Goal: Task Accomplishment & Management: Manage account settings

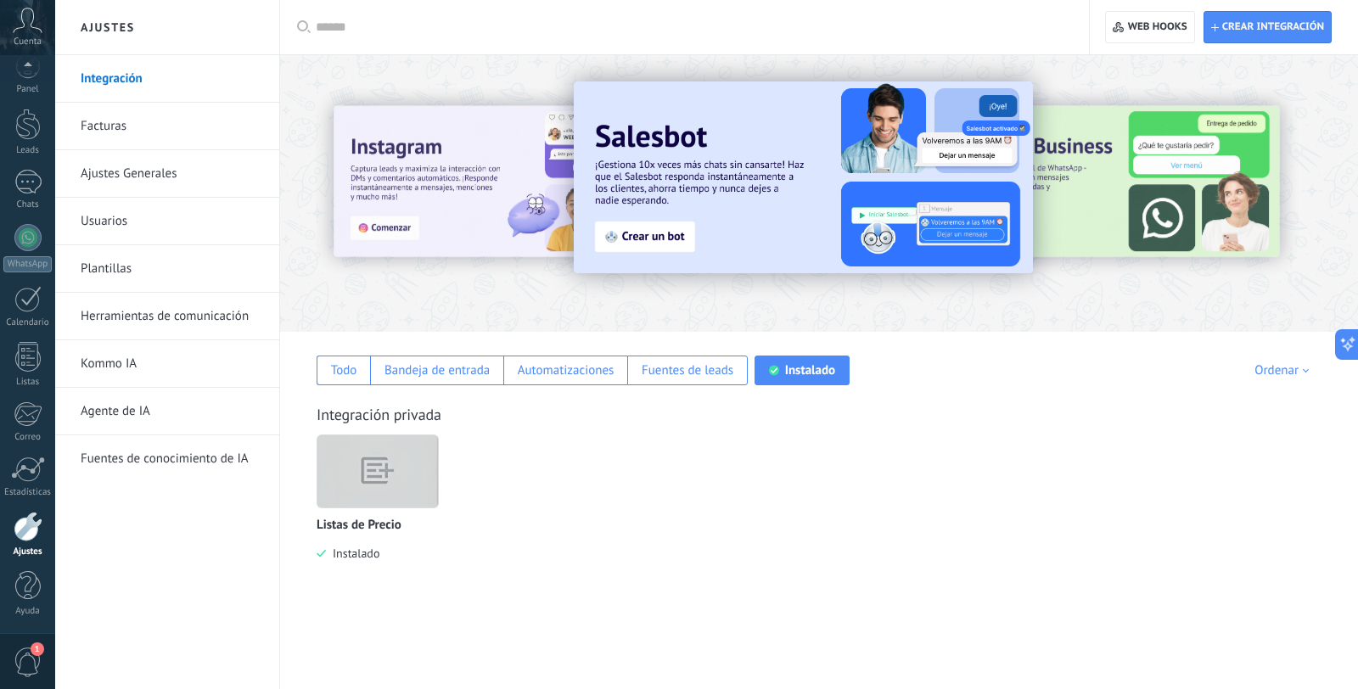
click at [27, 535] on div at bounding box center [28, 527] width 29 height 30
click at [117, 256] on link "Plantillas" at bounding box center [172, 269] width 182 height 48
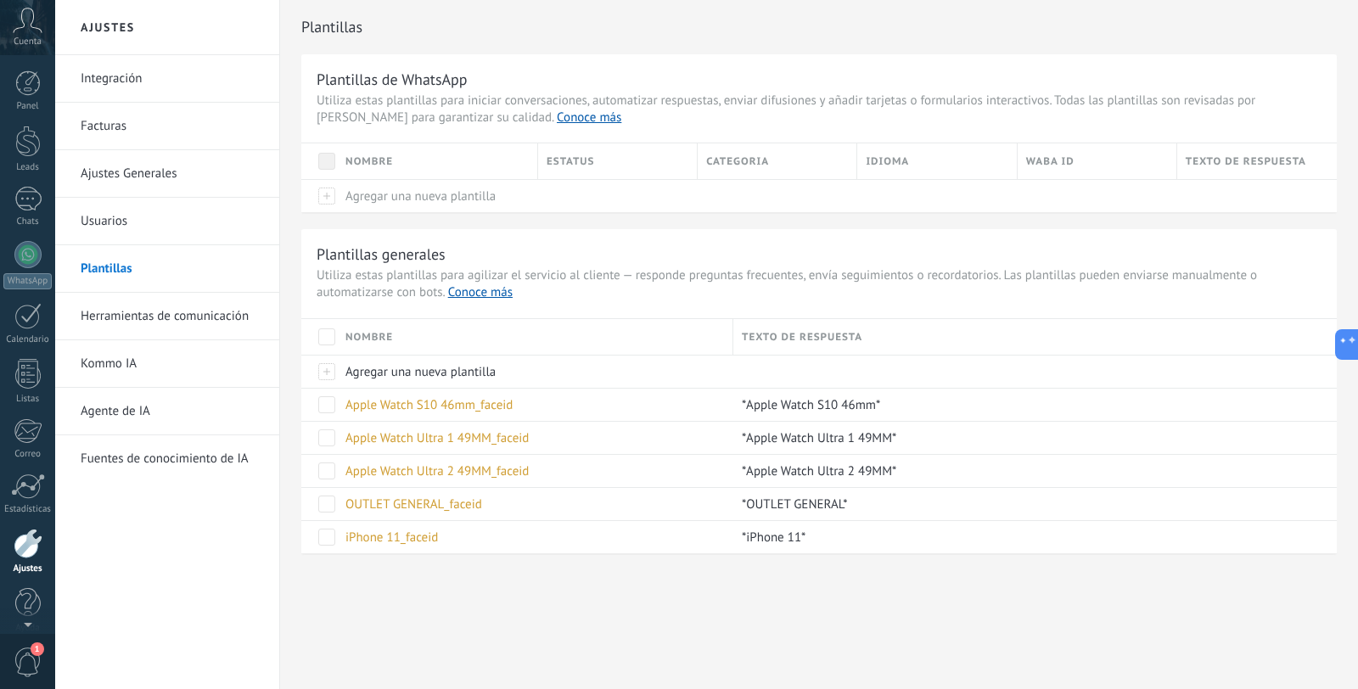
scroll to position [17, 0]
click at [402, 549] on div "iPhone 11_faceid" at bounding box center [531, 537] width 388 height 32
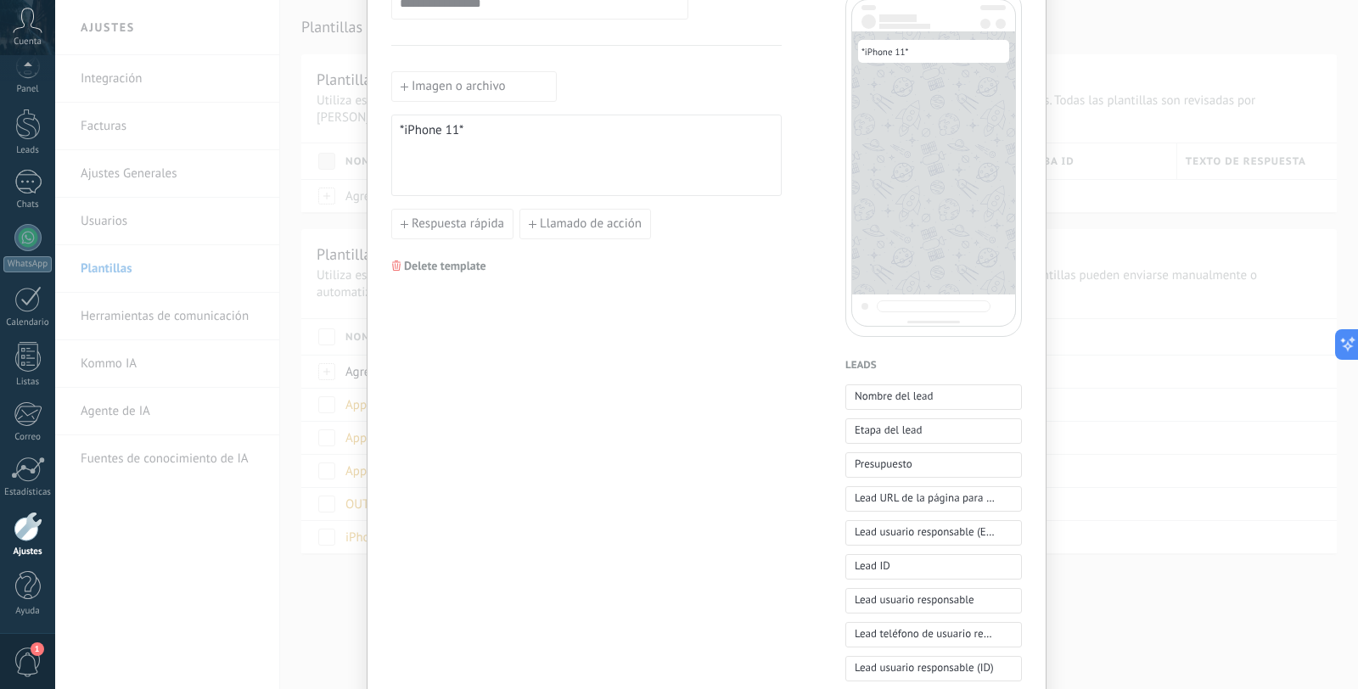
scroll to position [0, 0]
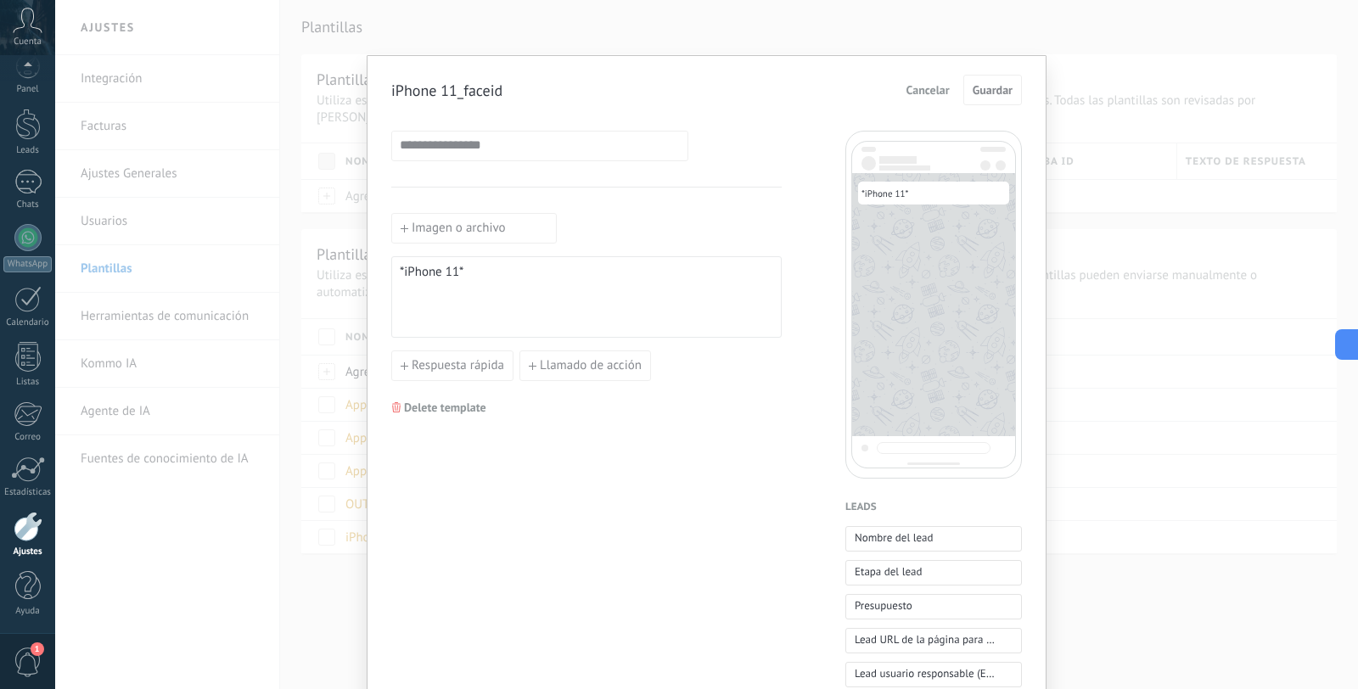
click at [1151, 482] on div "**********" at bounding box center [706, 344] width 1303 height 689
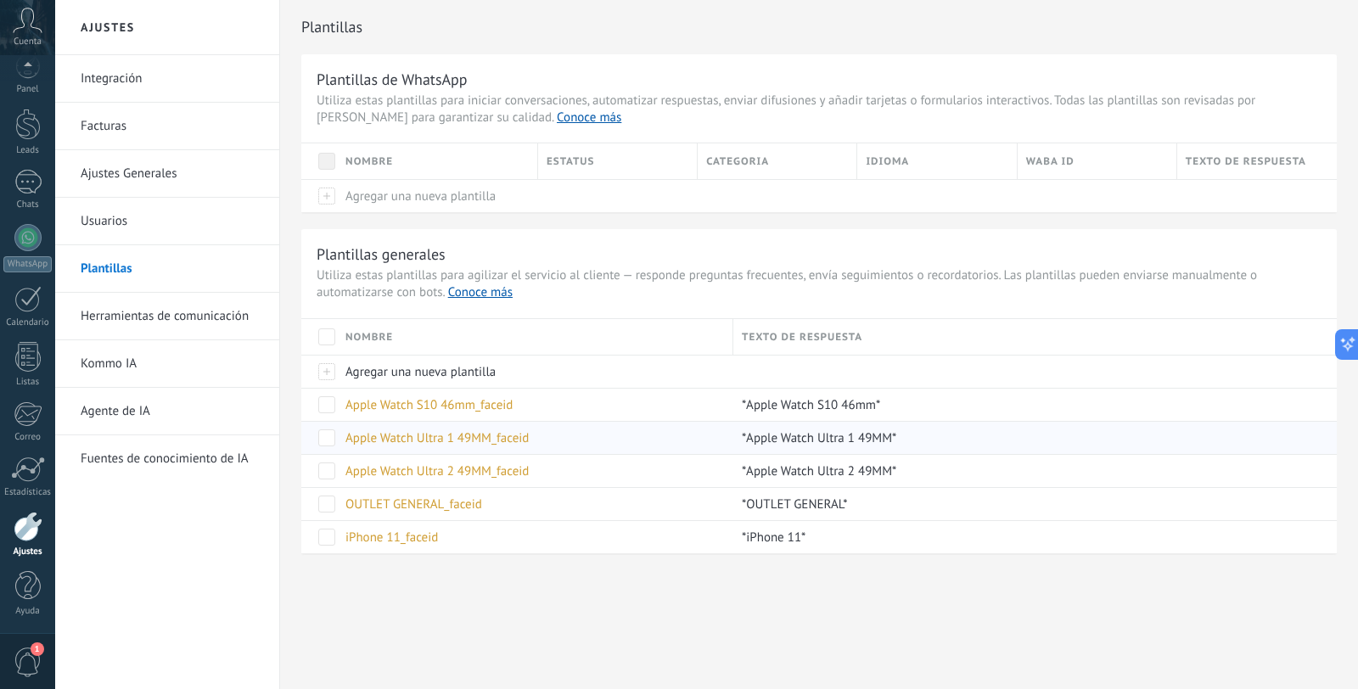
click at [513, 445] on span "Apple Watch Ultra 1 49MM_faceid" at bounding box center [436, 438] width 183 height 16
click at [525, 446] on span "Apple Watch Ultra 1 49MM_faceid" at bounding box center [436, 438] width 183 height 16
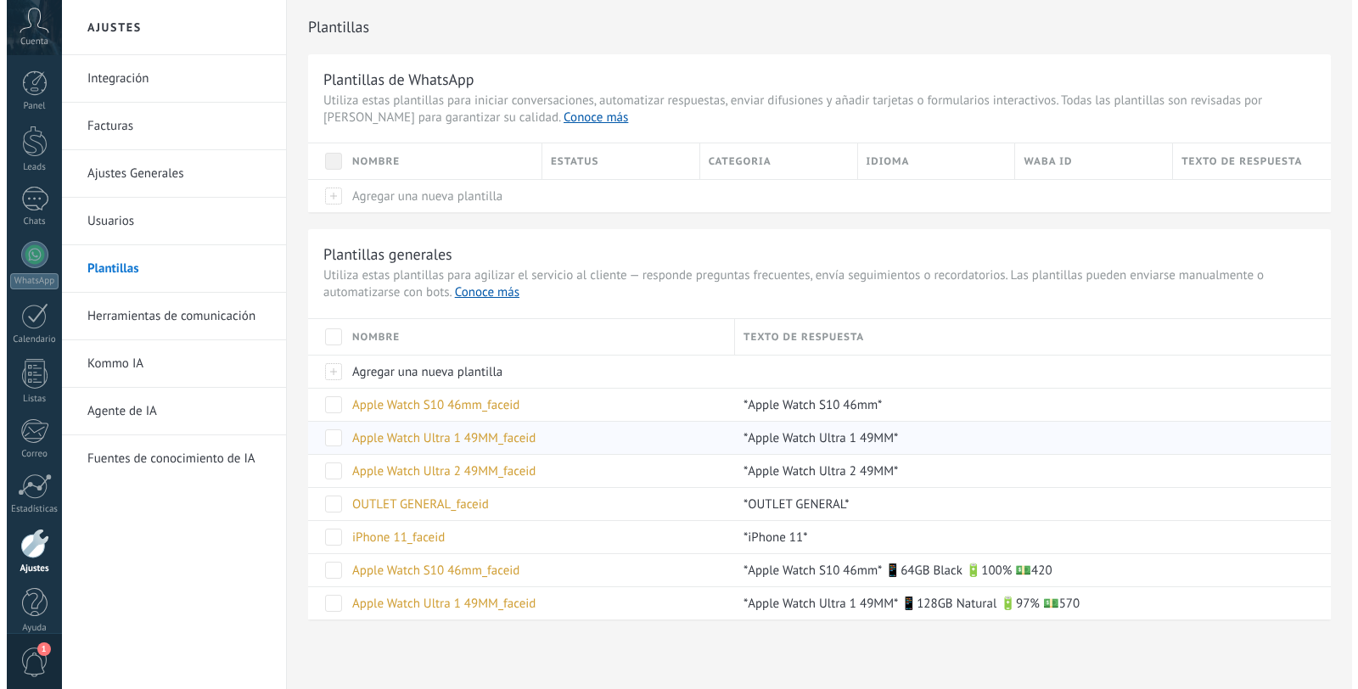
scroll to position [3, 0]
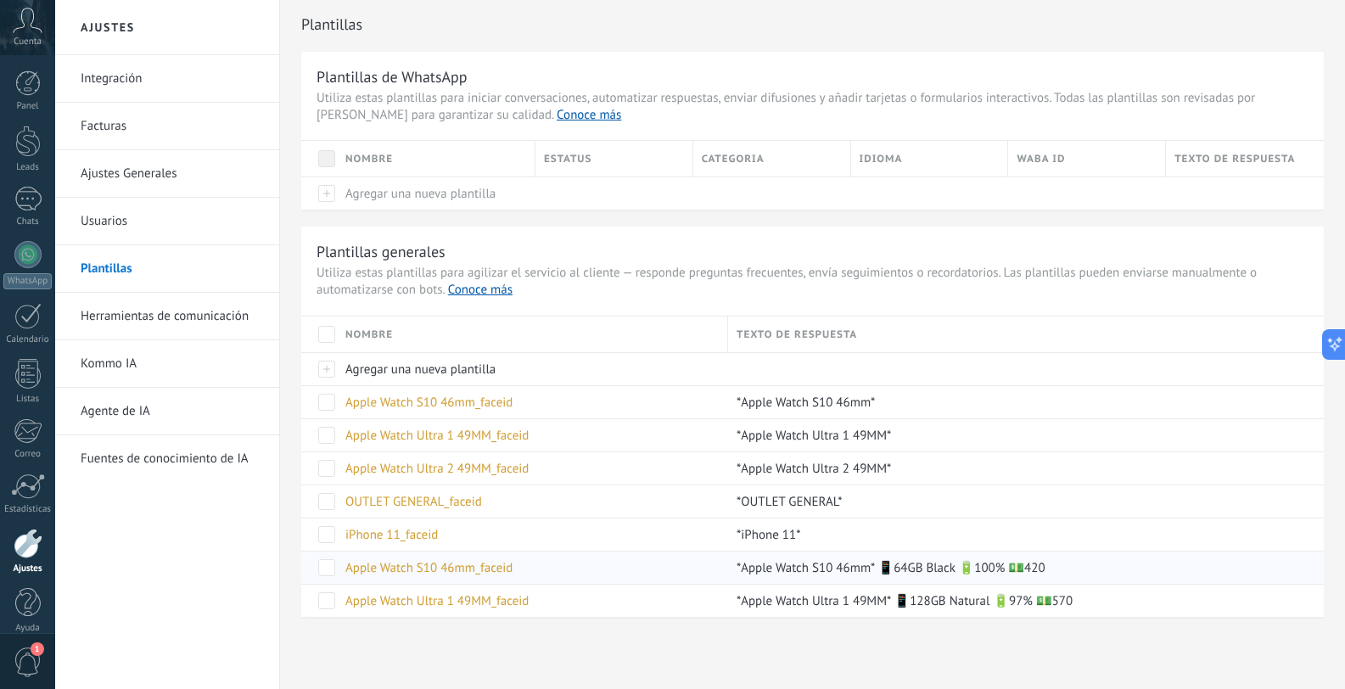
click at [405, 570] on span "Apple Watch S10 46mm_faceid" at bounding box center [428, 568] width 167 height 16
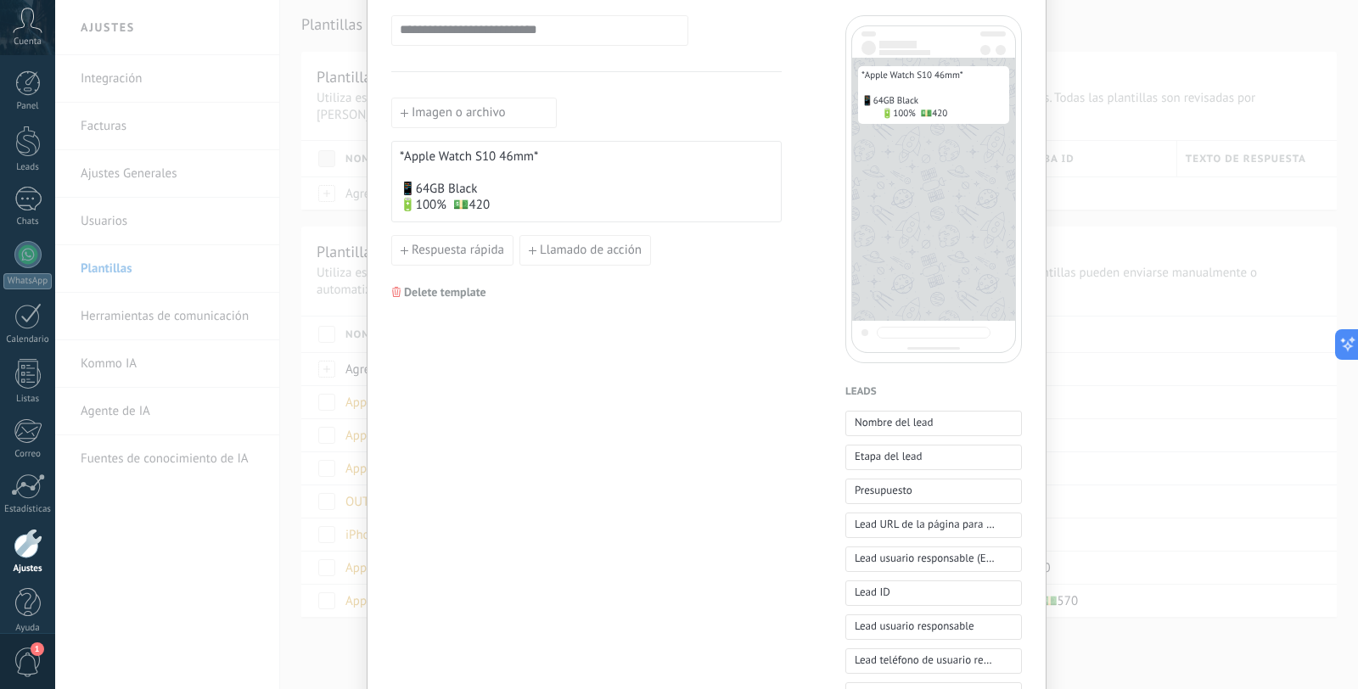
scroll to position [98, 0]
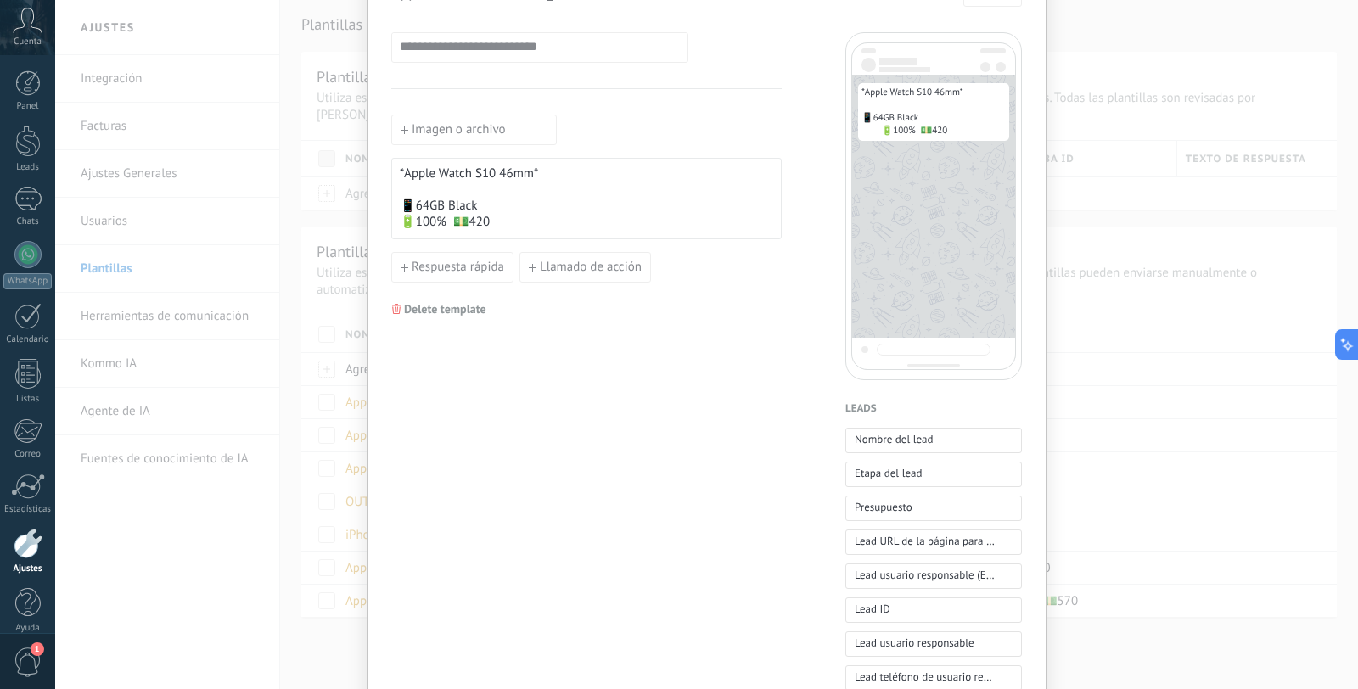
click at [1136, 347] on div "**********" at bounding box center [706, 344] width 1303 height 689
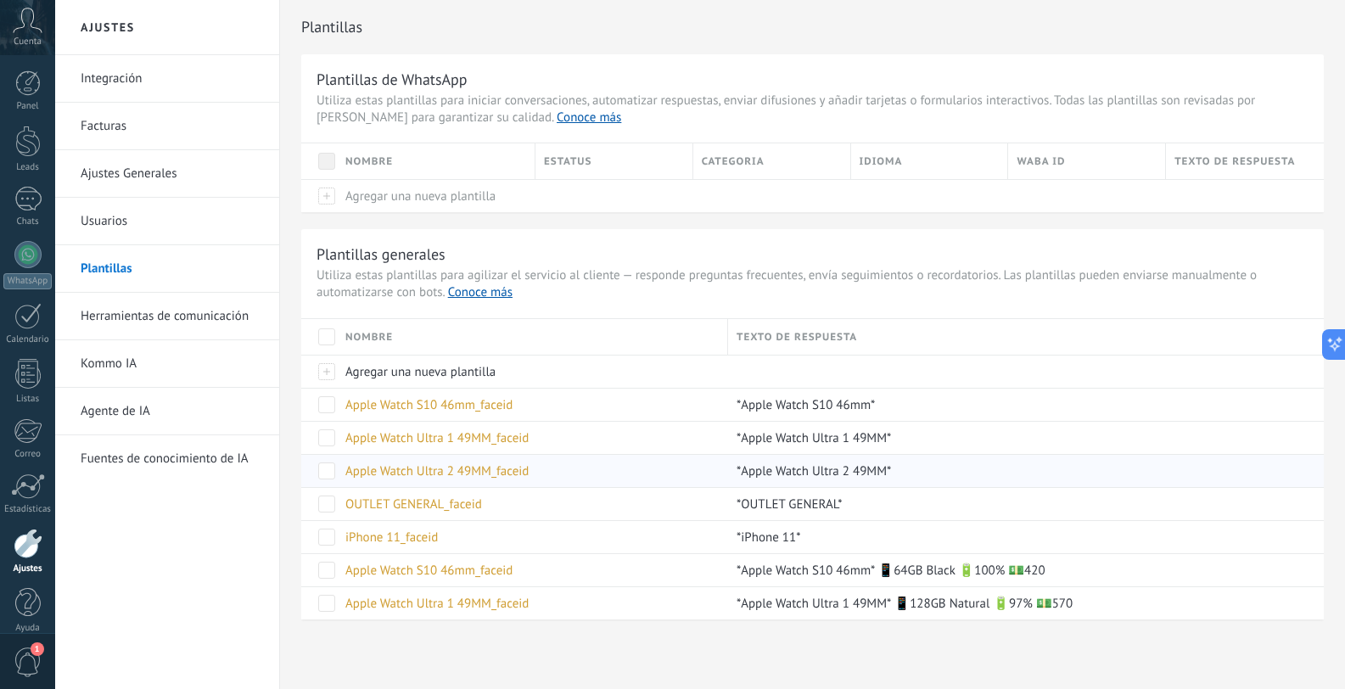
scroll to position [3, 0]
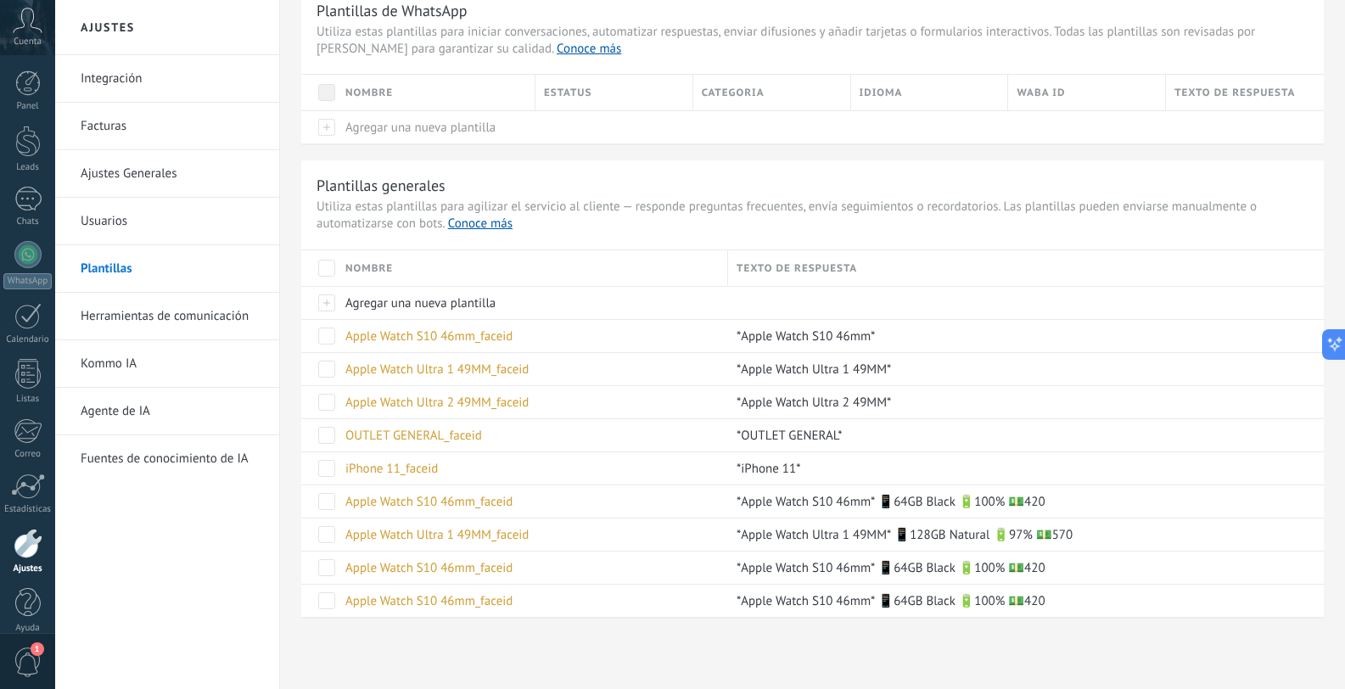
click at [322, 268] on span at bounding box center [326, 268] width 17 height 17
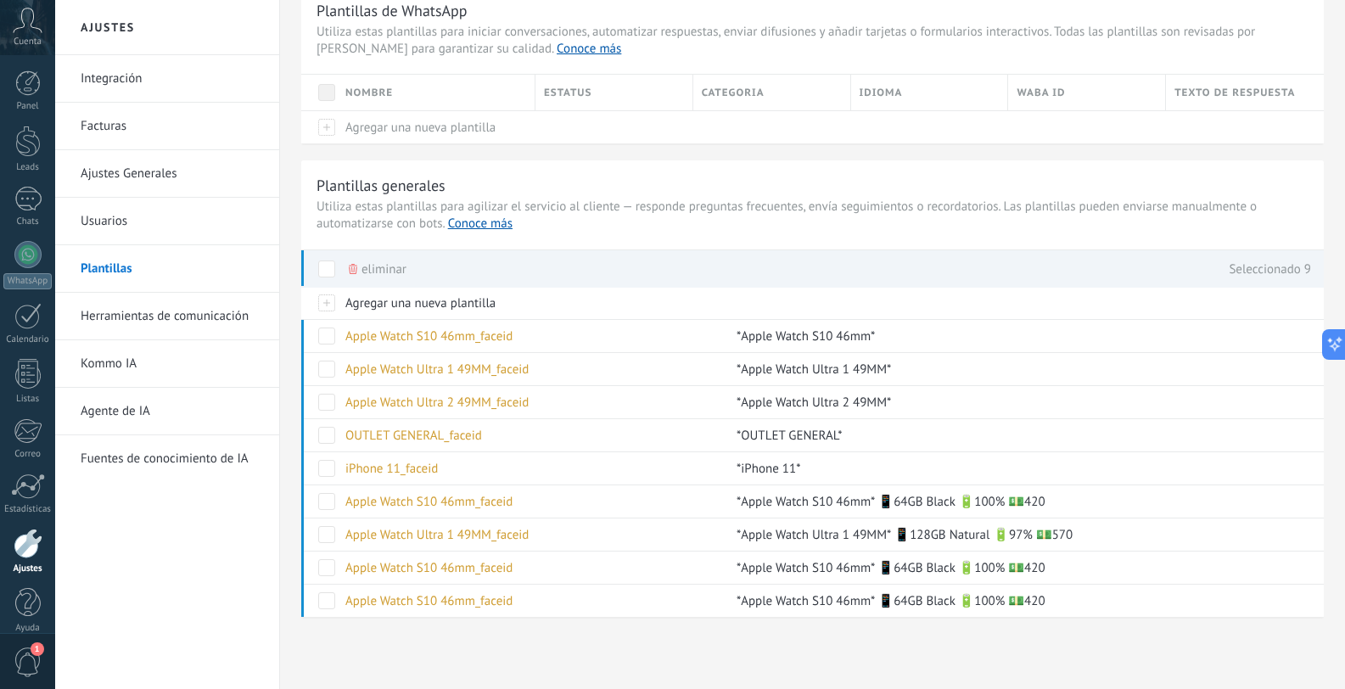
click at [380, 266] on span "eliminar" at bounding box center [384, 269] width 45 height 33
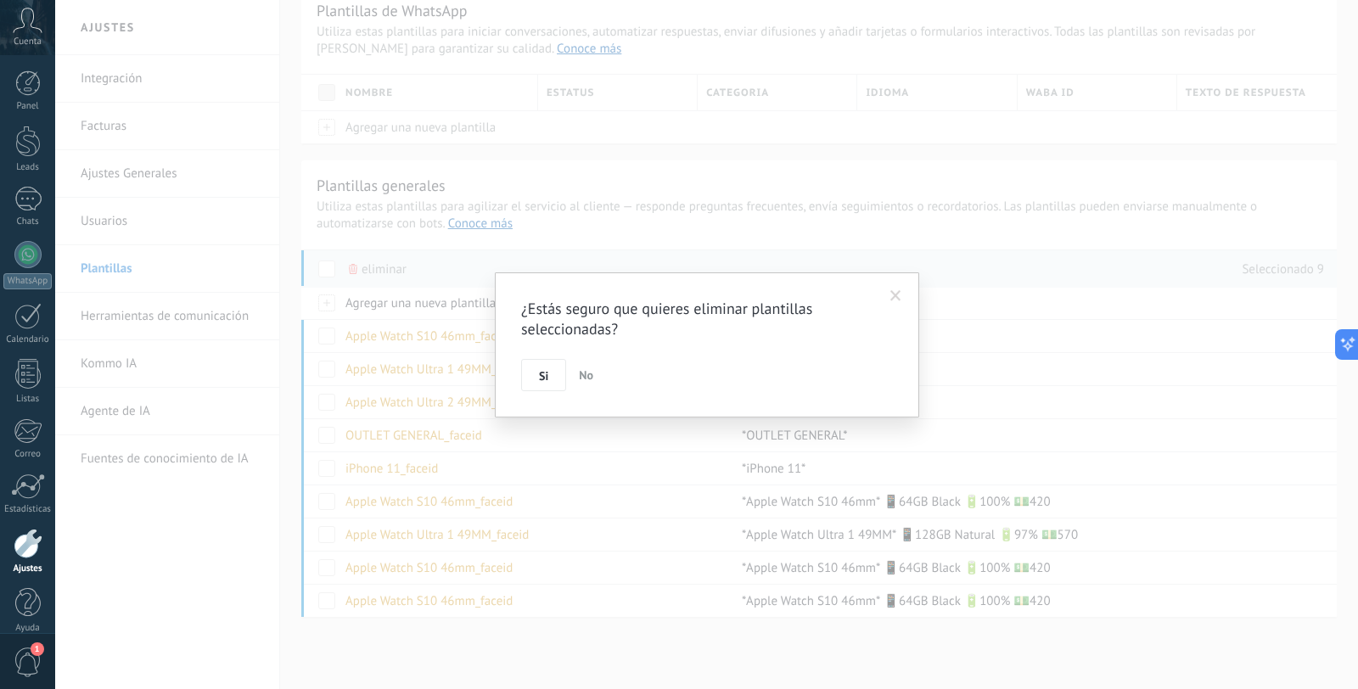
click at [536, 391] on div "¿Estás seguro que quieres eliminar plantillas seleccionadas? Si No" at bounding box center [707, 344] width 424 height 145
click at [539, 382] on span "Si" at bounding box center [543, 376] width 9 height 12
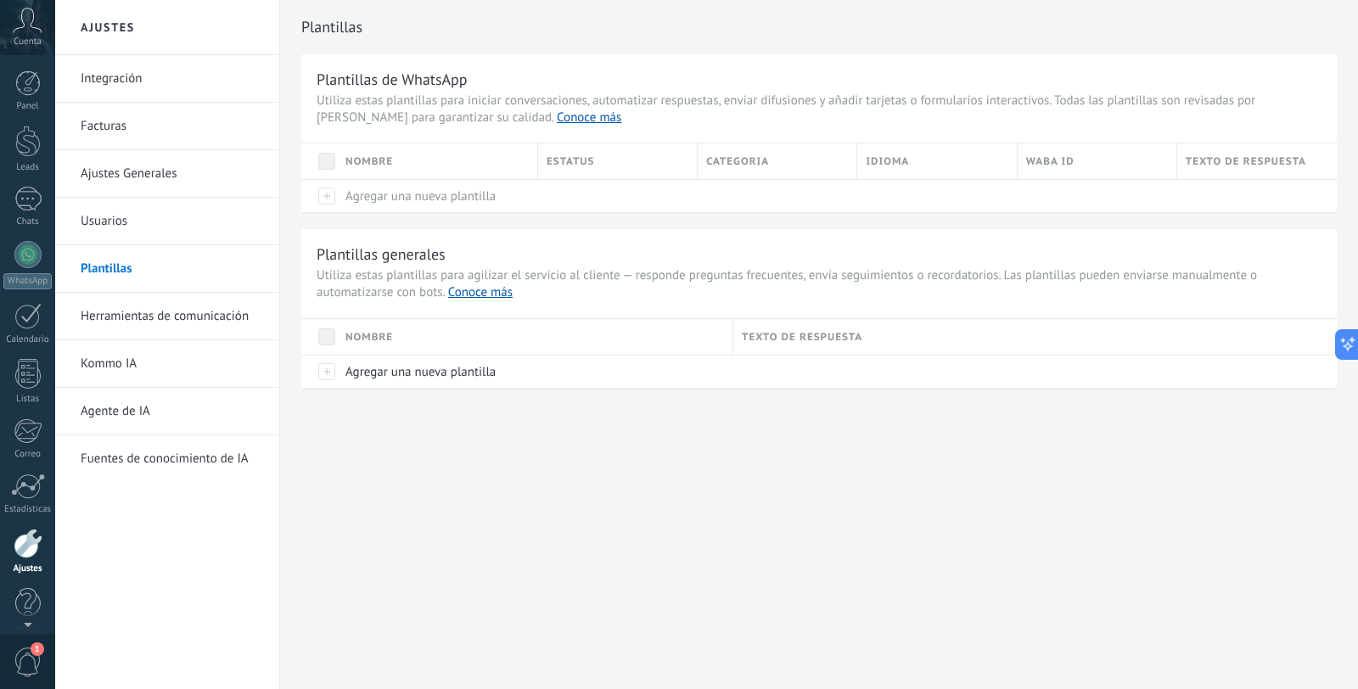
scroll to position [17, 0]
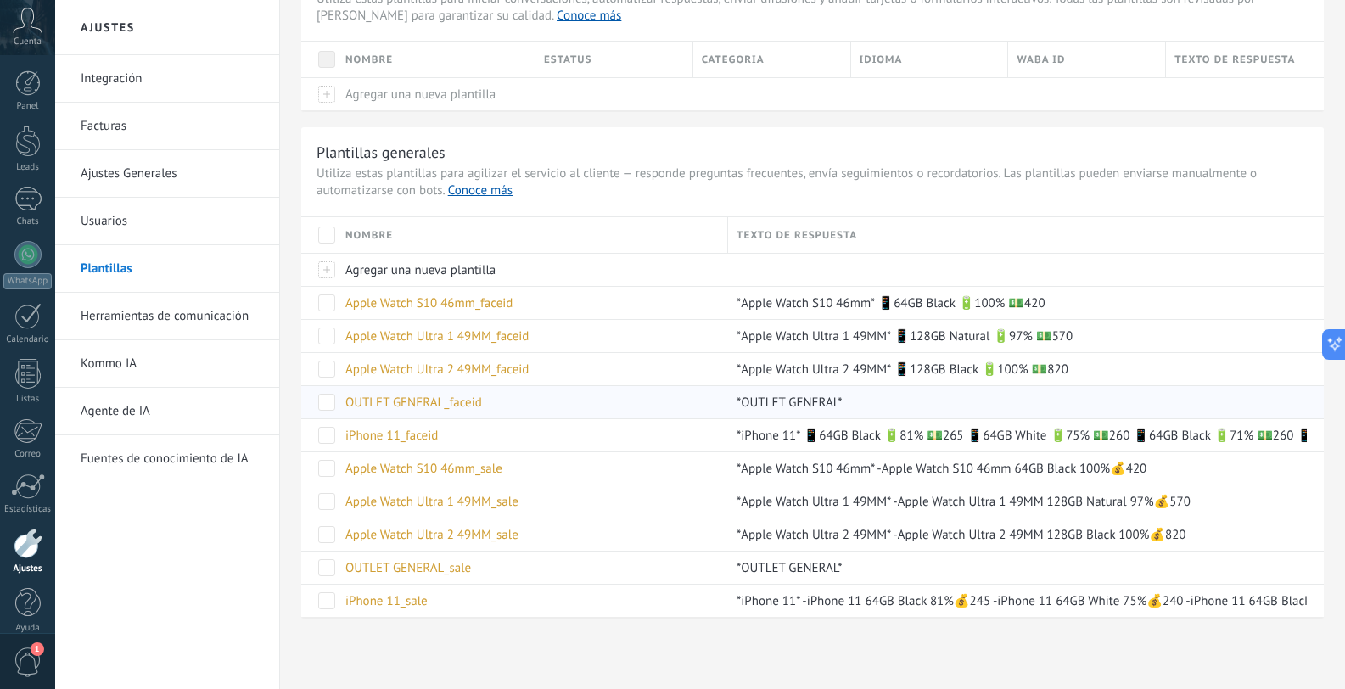
click at [417, 405] on span "OUTLET GENERAL_faceid" at bounding box center [413, 403] width 137 height 16
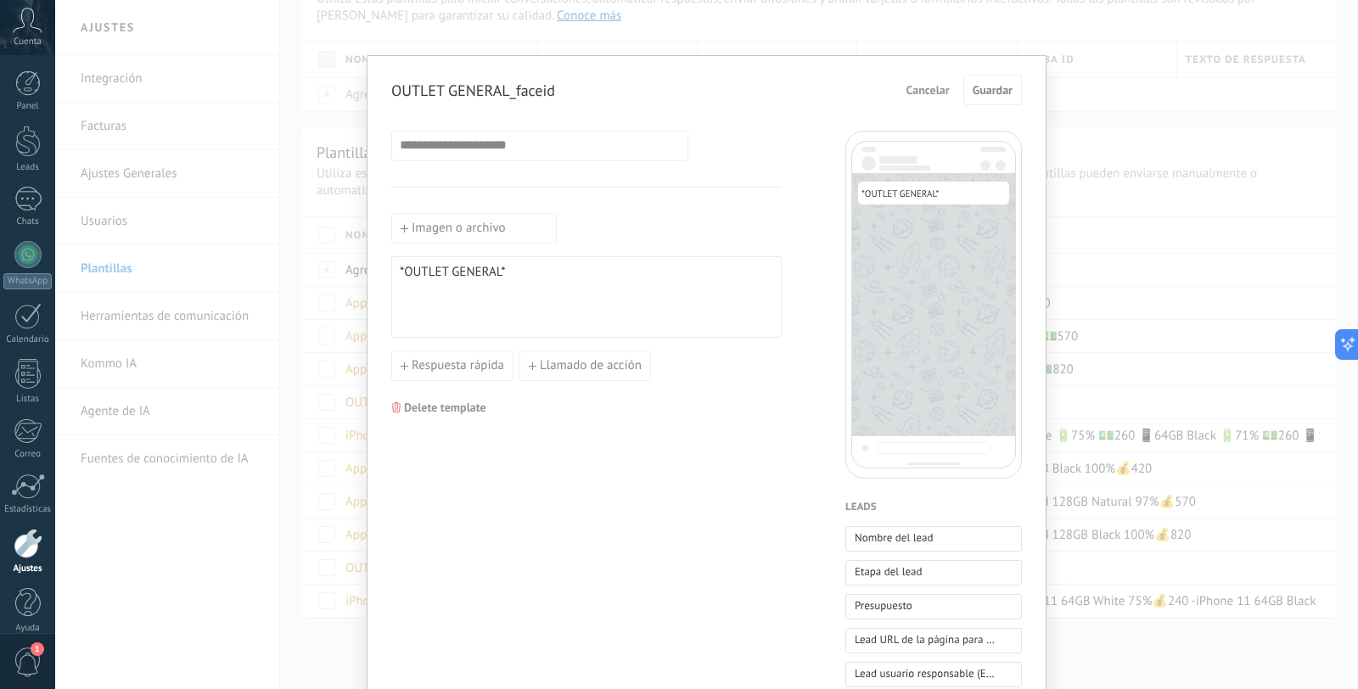
scroll to position [114, 0]
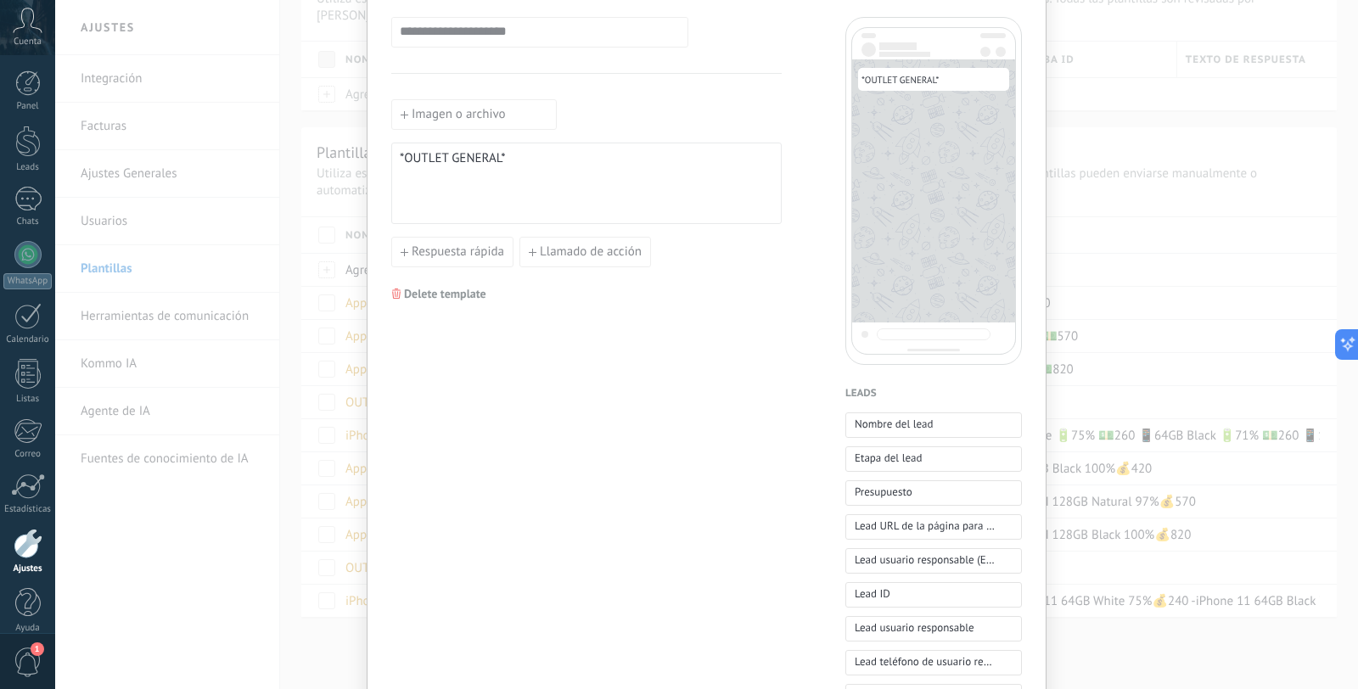
click at [1146, 195] on div "**********" at bounding box center [706, 344] width 1303 height 689
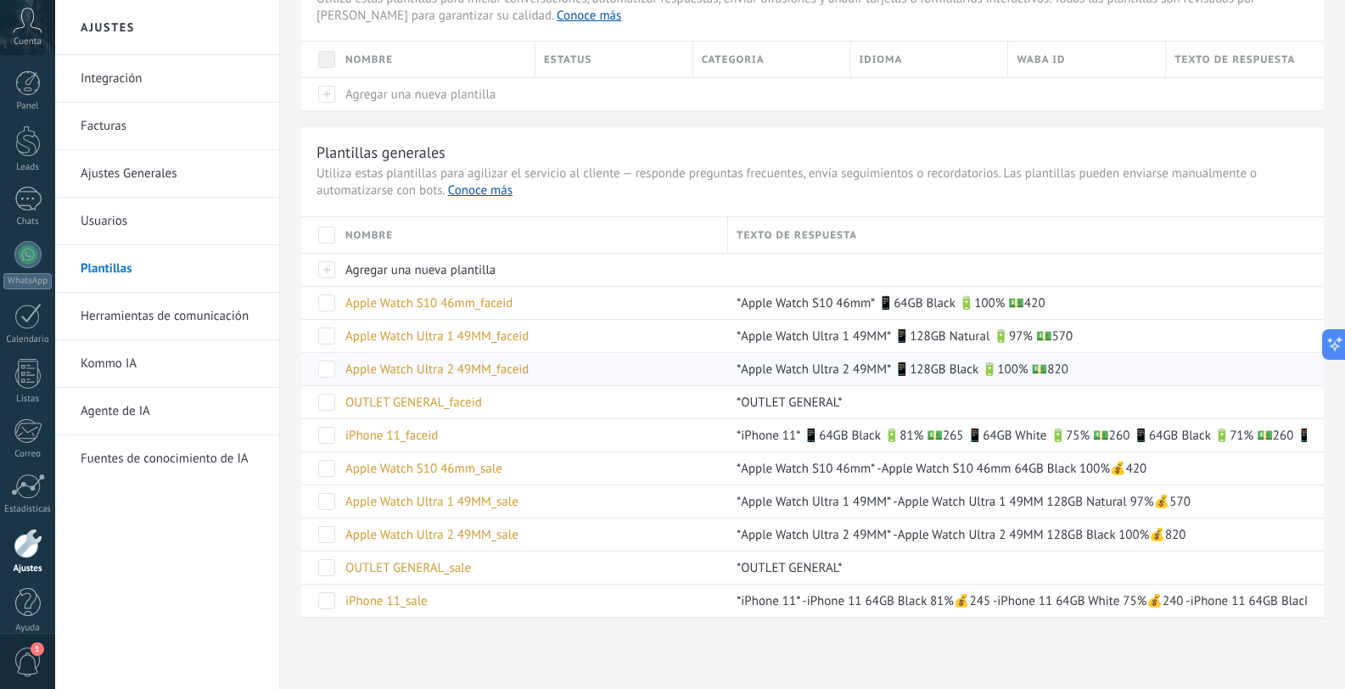
click at [442, 371] on span "Apple Watch Ultra 2 49MM_faceid" at bounding box center [436, 370] width 183 height 16
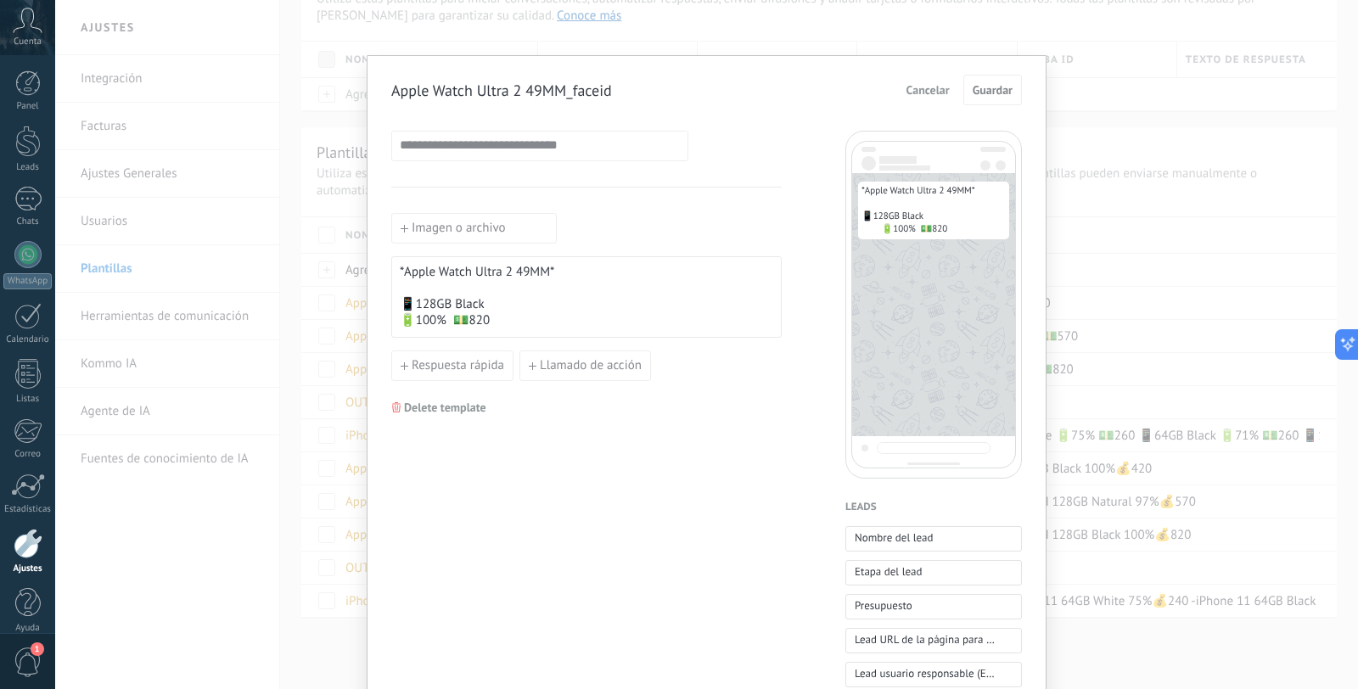
click at [1099, 357] on div "**********" at bounding box center [706, 344] width 1303 height 689
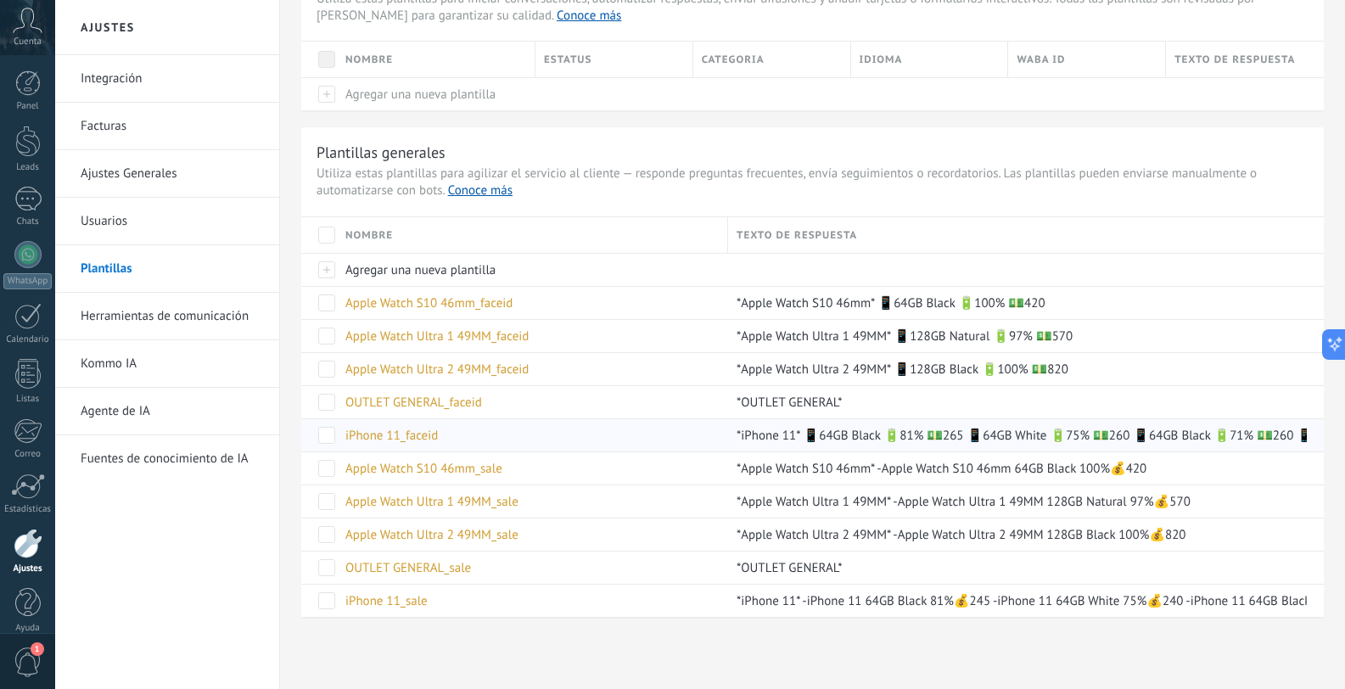
click at [371, 433] on span "iPhone 11_faceid" at bounding box center [391, 436] width 93 height 16
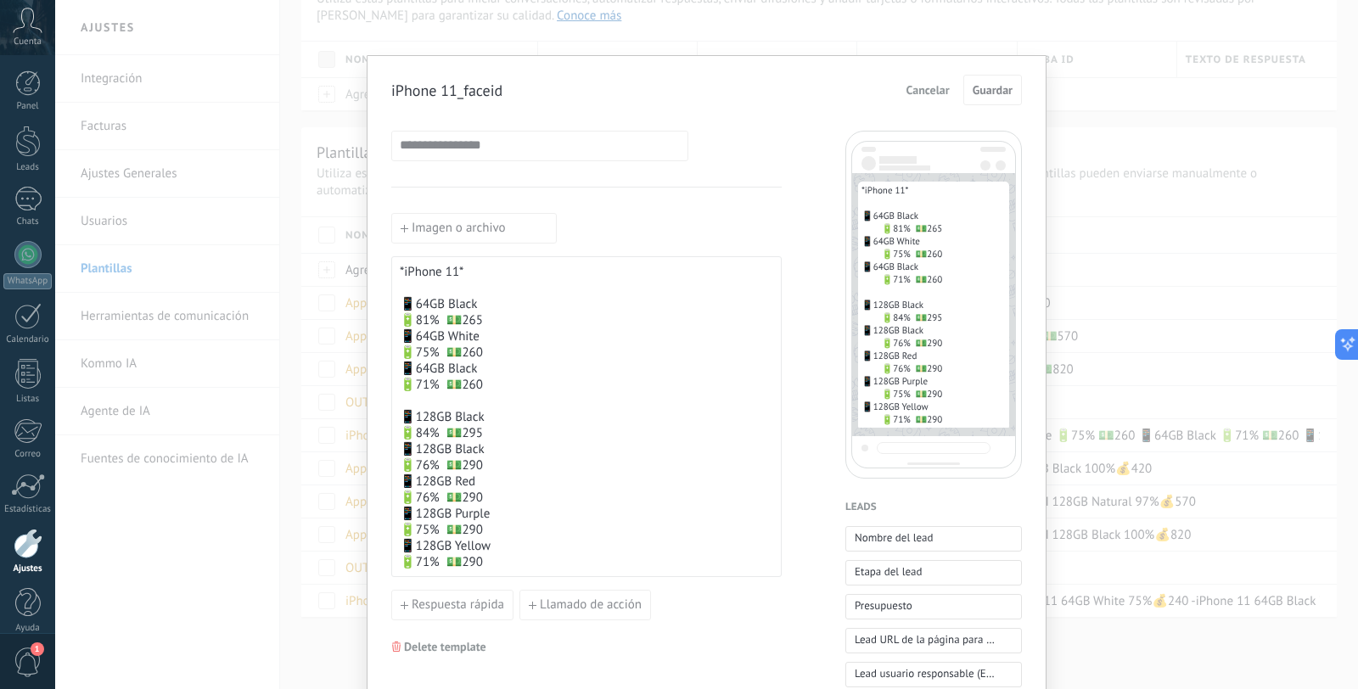
click at [1167, 306] on div "**********" at bounding box center [706, 344] width 1303 height 689
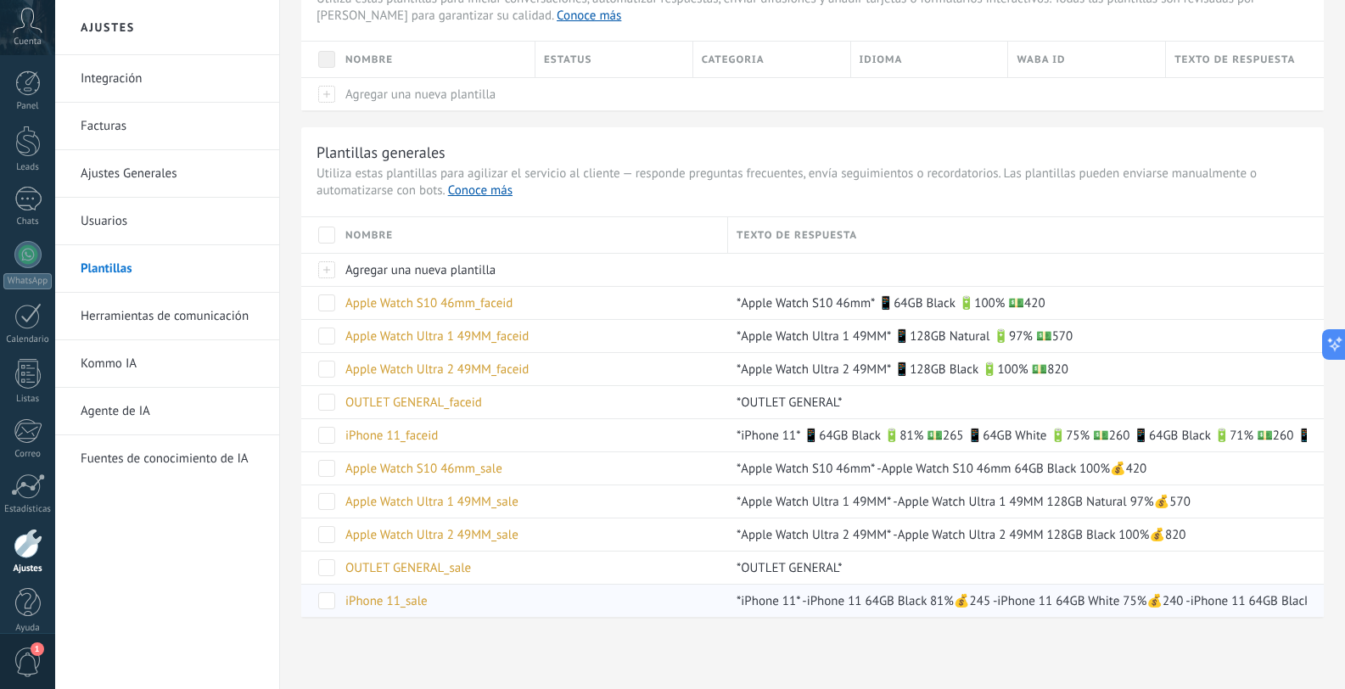
click at [419, 603] on span "iPhone 11_sale" at bounding box center [386, 601] width 82 height 16
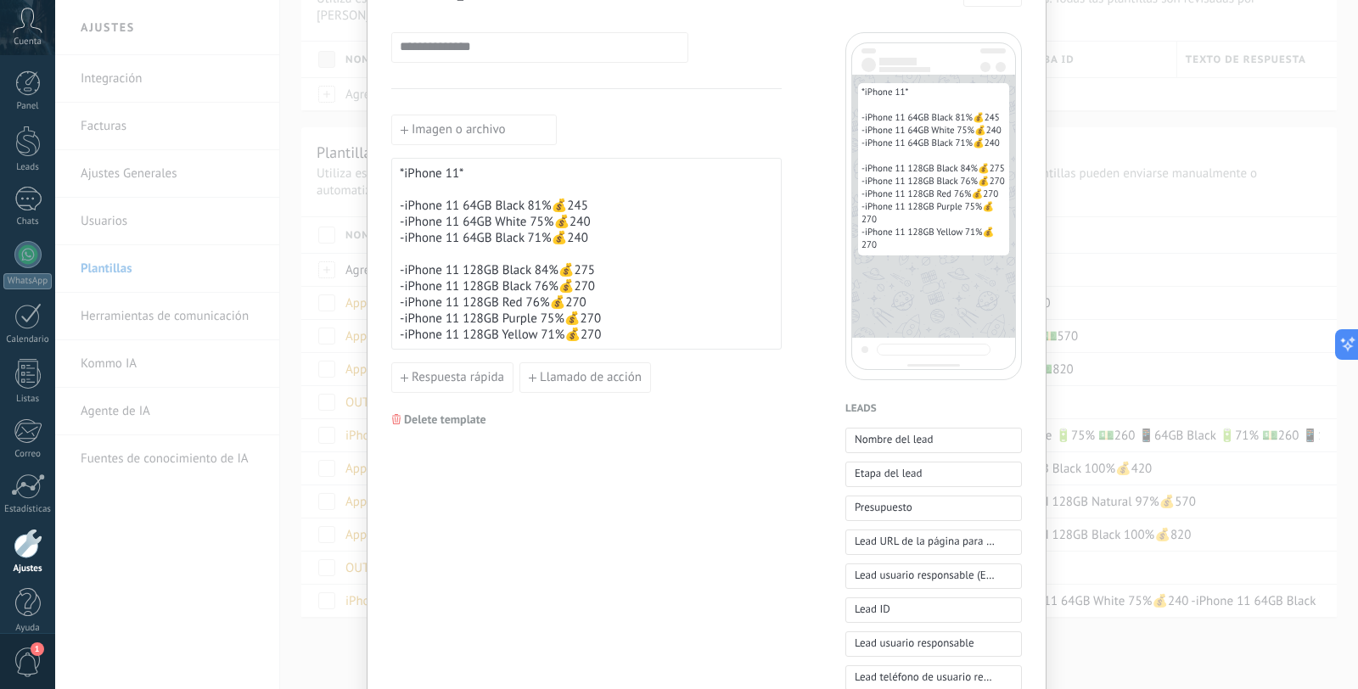
scroll to position [85, 0]
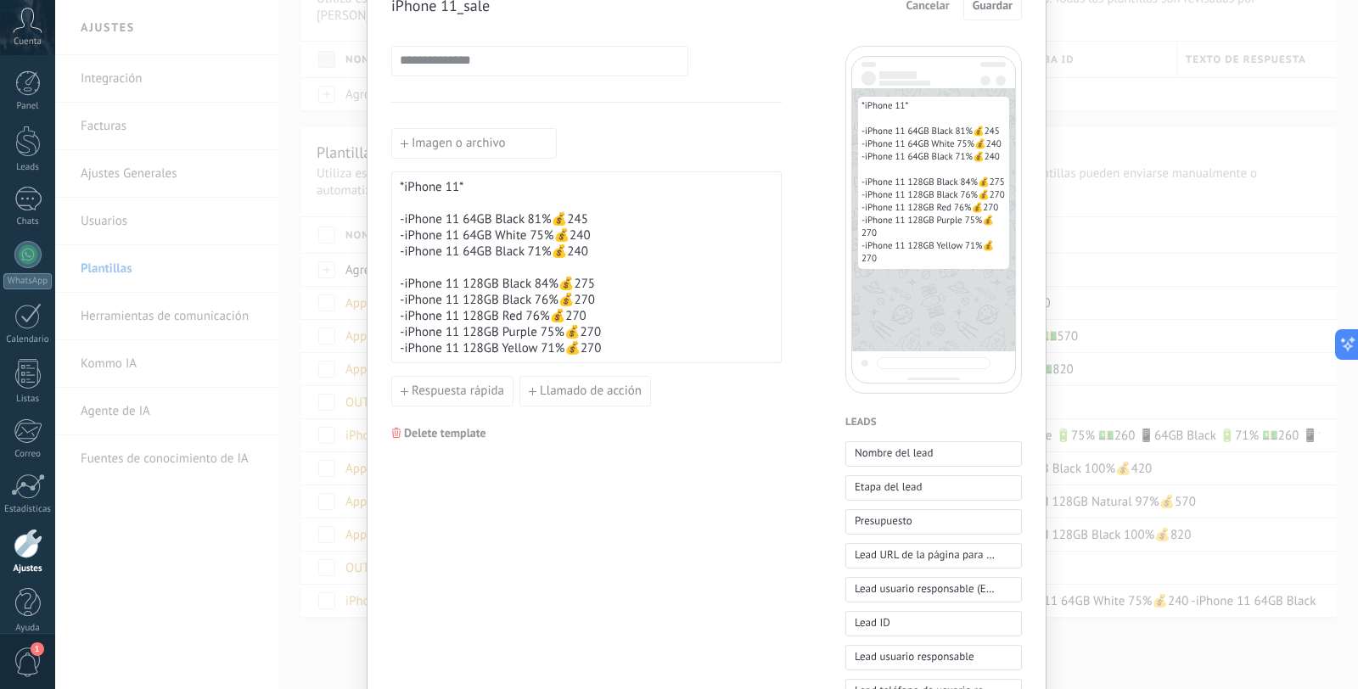
click at [1145, 397] on div "**********" at bounding box center [706, 344] width 1303 height 689
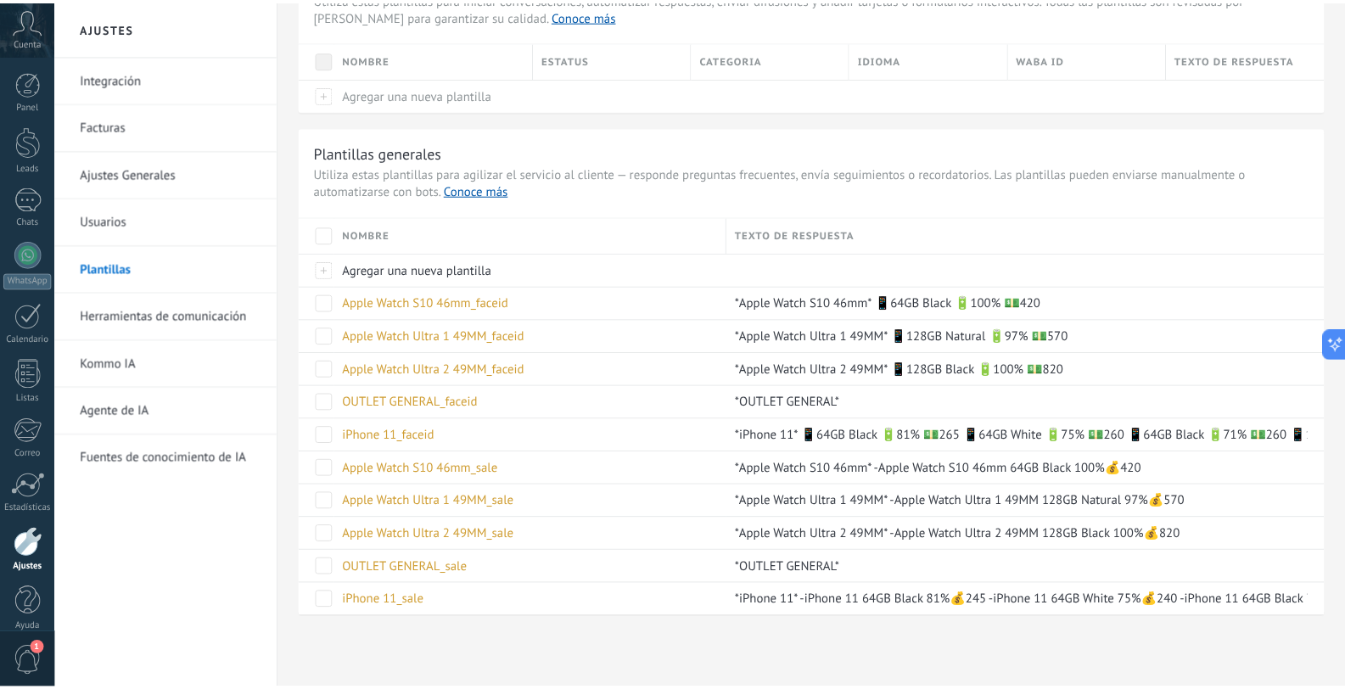
scroll to position [0, 0]
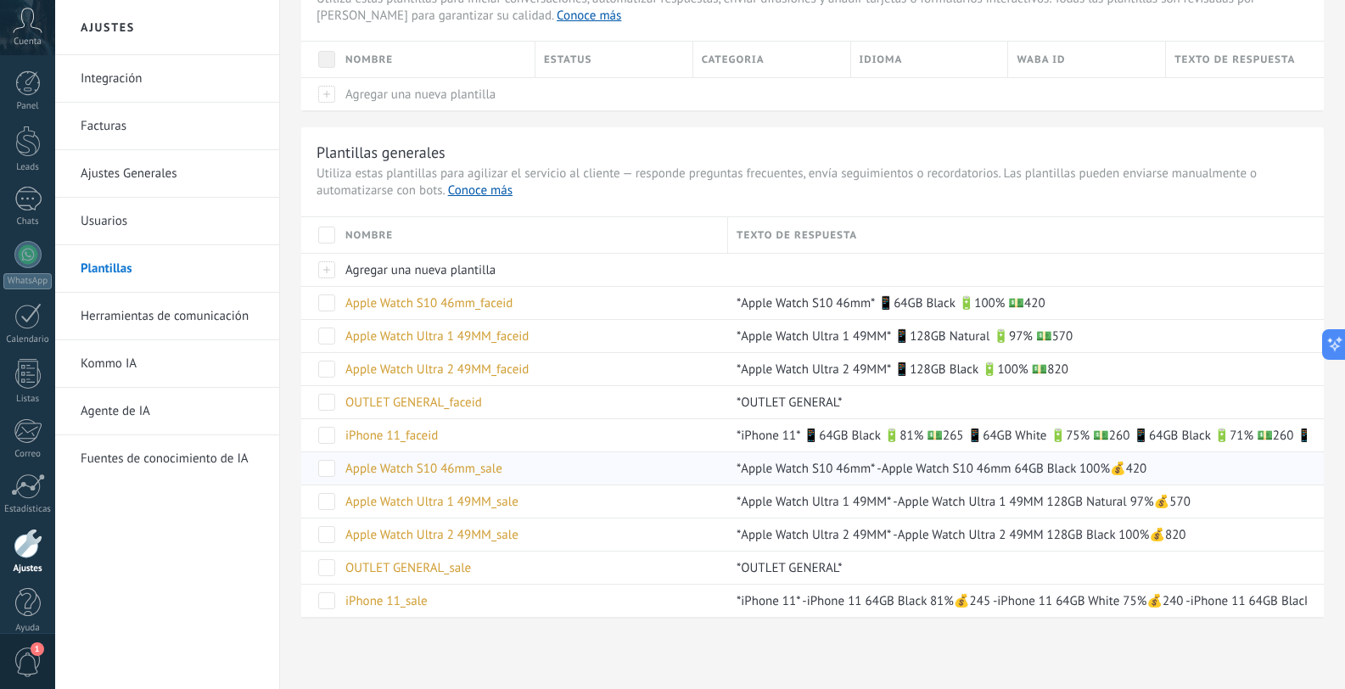
click at [797, 479] on div "*Apple Watch S10 46mm* -Apple Watch S10 46mm 64GB Black 100%💰420" at bounding box center [1017, 468] width 579 height 32
click at [797, 474] on span "*Apple Watch S10 46mm* -Apple Watch S10 46mm 64GB Black 100%💰420" at bounding box center [942, 469] width 410 height 16
click at [502, 464] on div "Apple Watch S10 46mm_sale" at bounding box center [528, 468] width 383 height 32
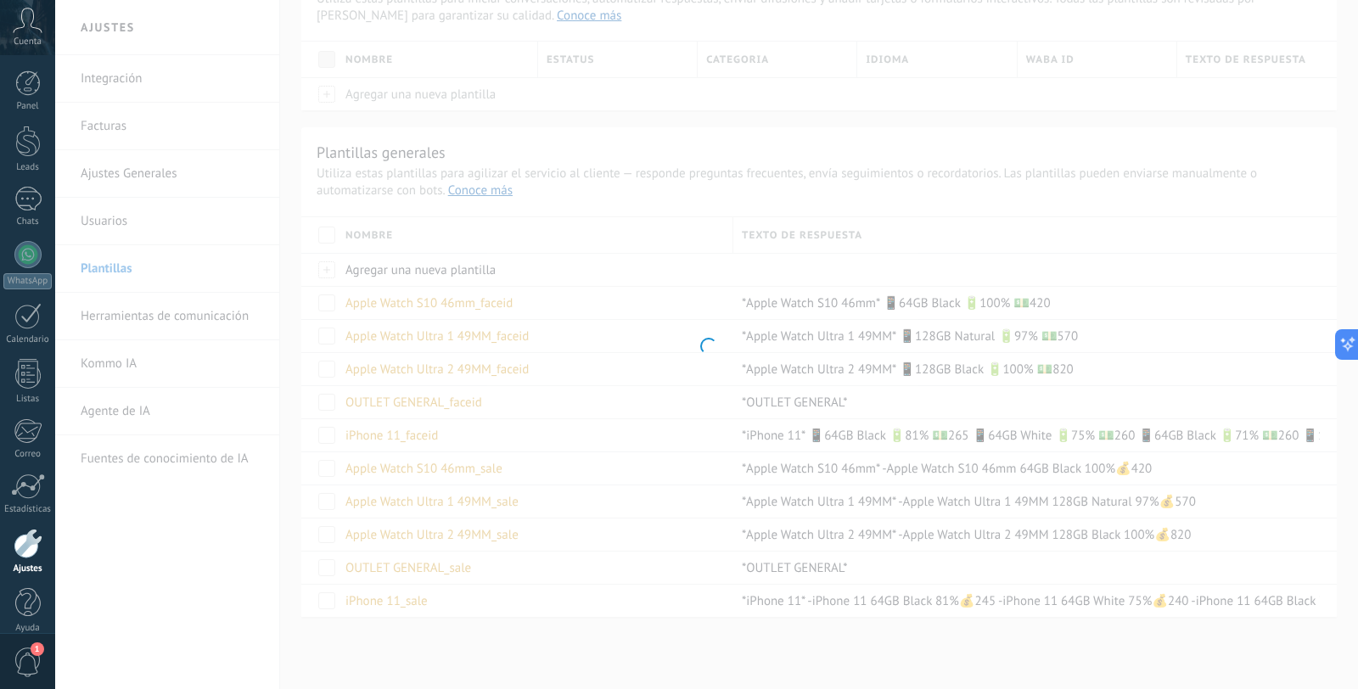
click at [495, 468] on div at bounding box center [706, 344] width 1303 height 689
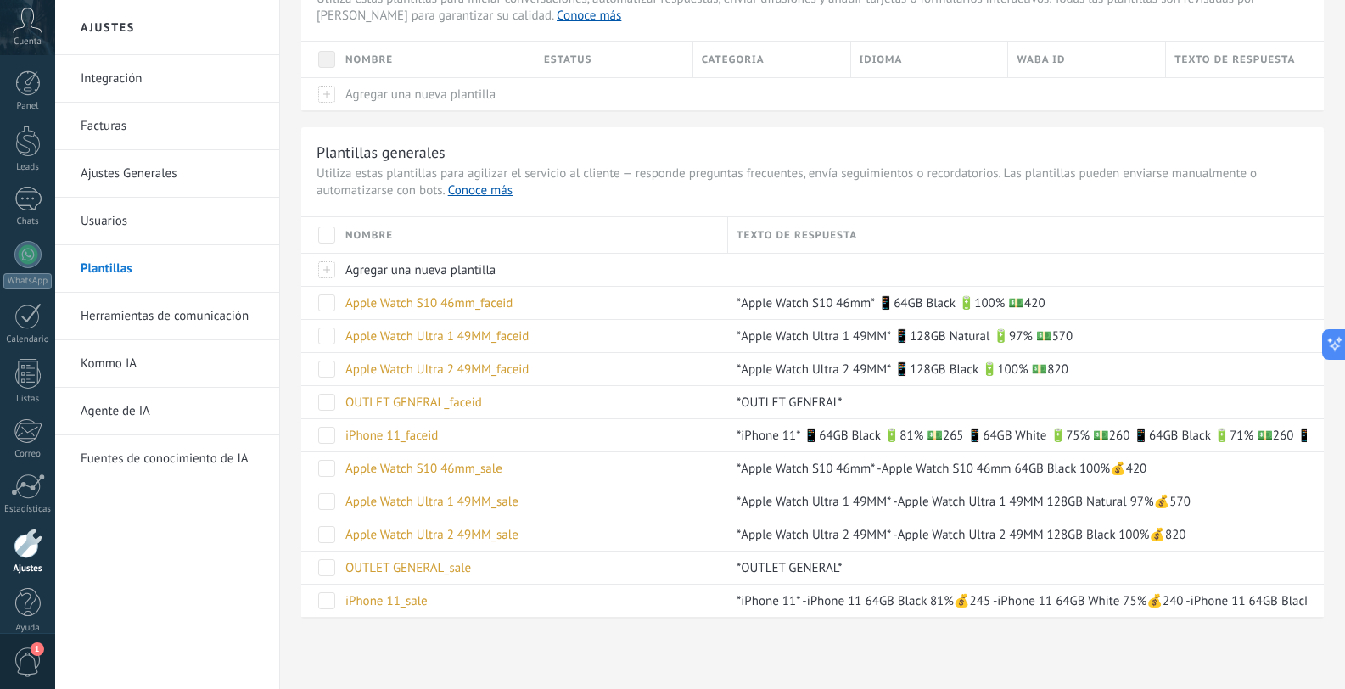
click at [495, 468] on span "Apple Watch S10 46mm_sale" at bounding box center [423, 469] width 157 height 16
click at [418, 341] on span "Apple Watch Ultra 1 49MM_faceid" at bounding box center [436, 336] width 183 height 16
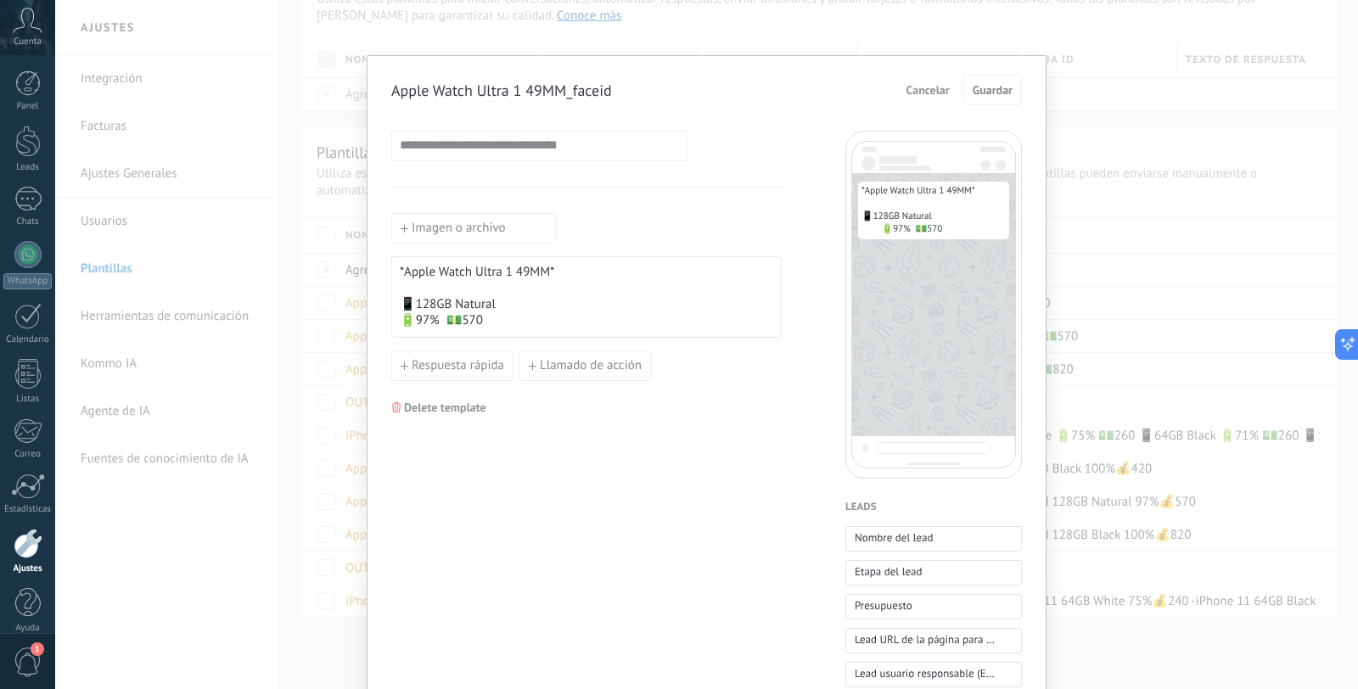
click at [1182, 387] on div "**********" at bounding box center [706, 344] width 1303 height 689
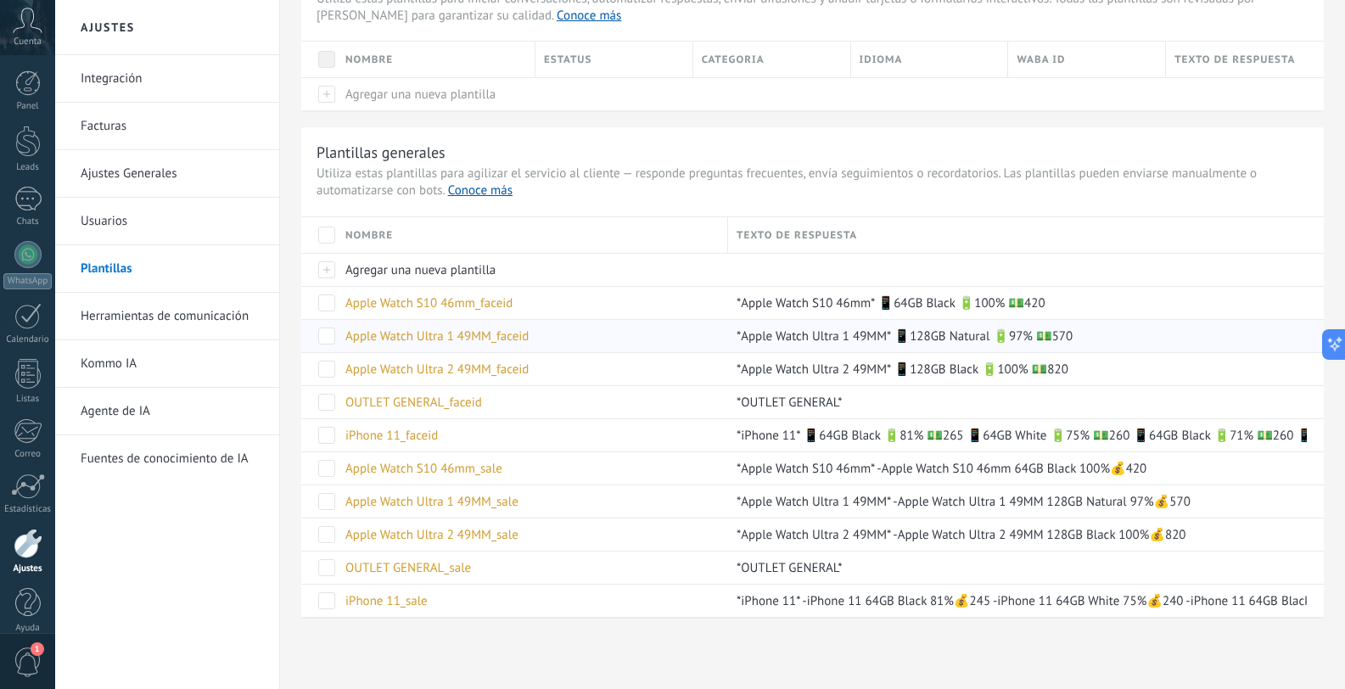
click at [792, 345] on div "*Apple Watch Ultra 1 49MM* 📱128GB Natural 🔋97% 💵570" at bounding box center [1017, 336] width 579 height 32
